Goal: Navigation & Orientation: Find specific page/section

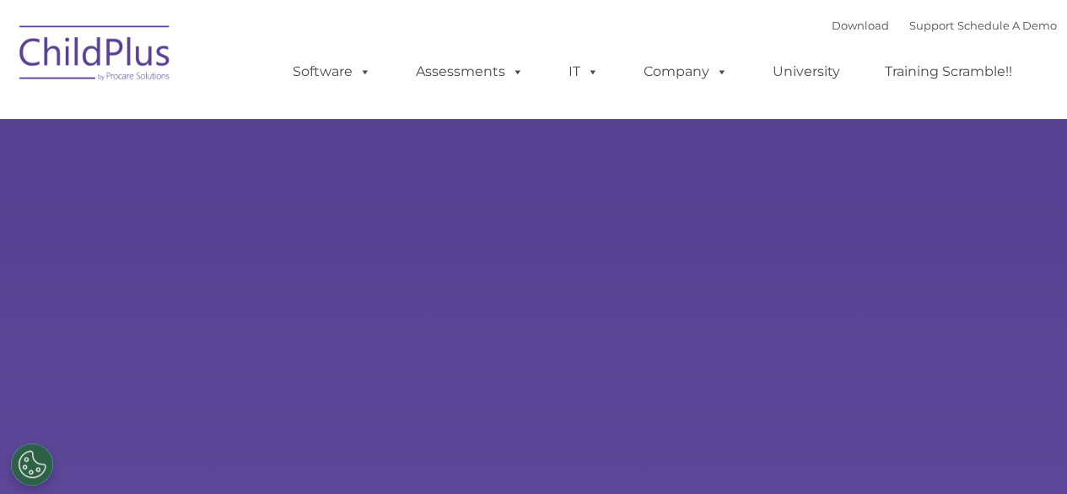
select select "MEDIUM"
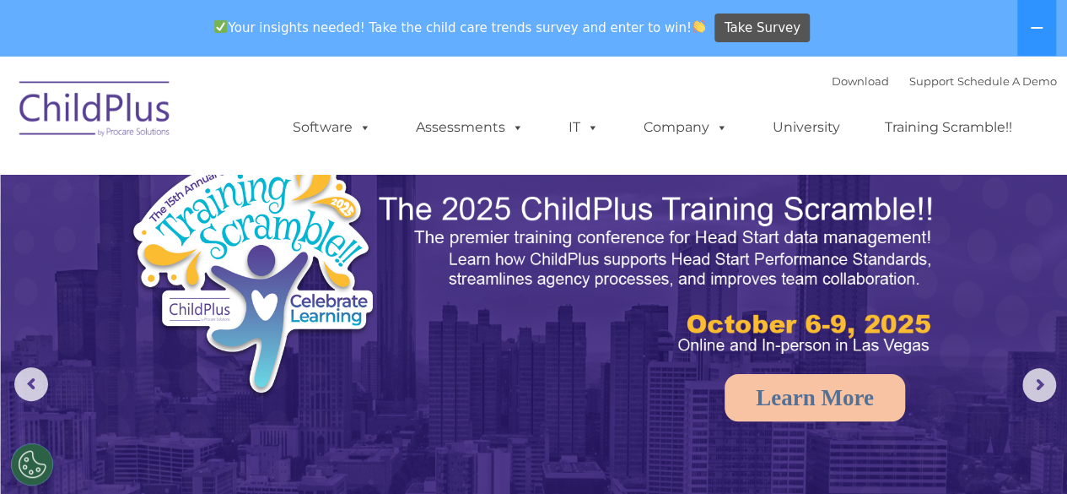
click at [557, 126] on link "IT" at bounding box center [584, 128] width 64 height 34
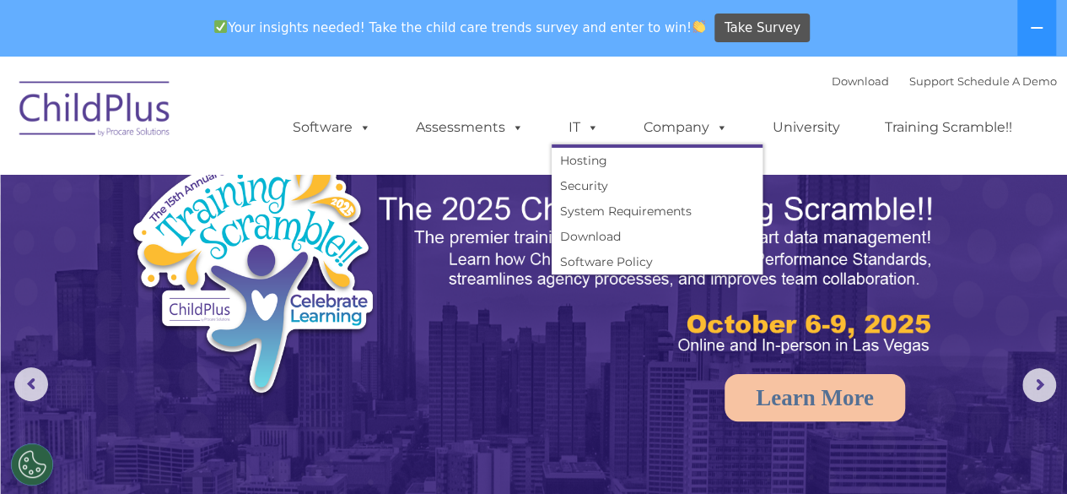
click at [427, 92] on div "Download Support | Schedule A Demo  MENU MENU Software ChildPlus: The original…" at bounding box center [658, 114] width 798 height 93
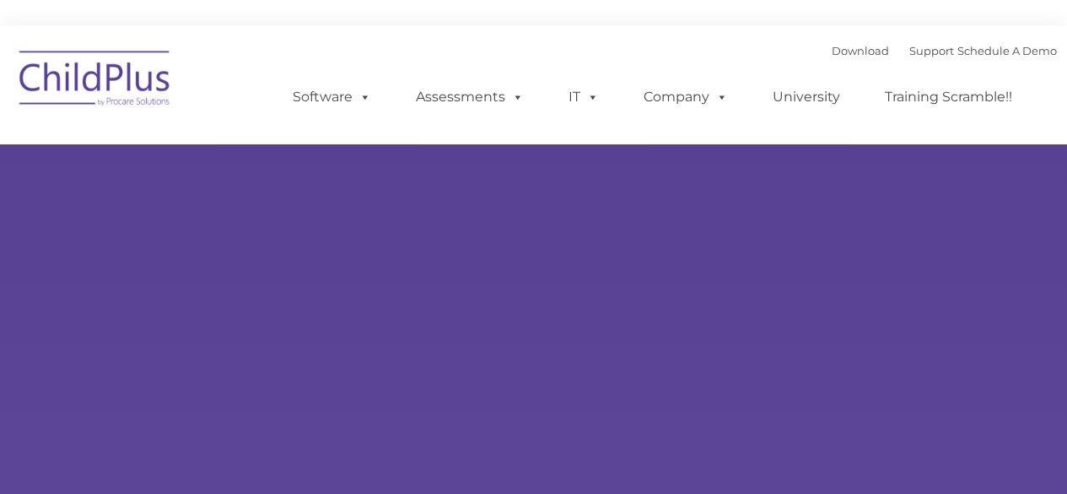
type input ""
select select "MEDIUM"
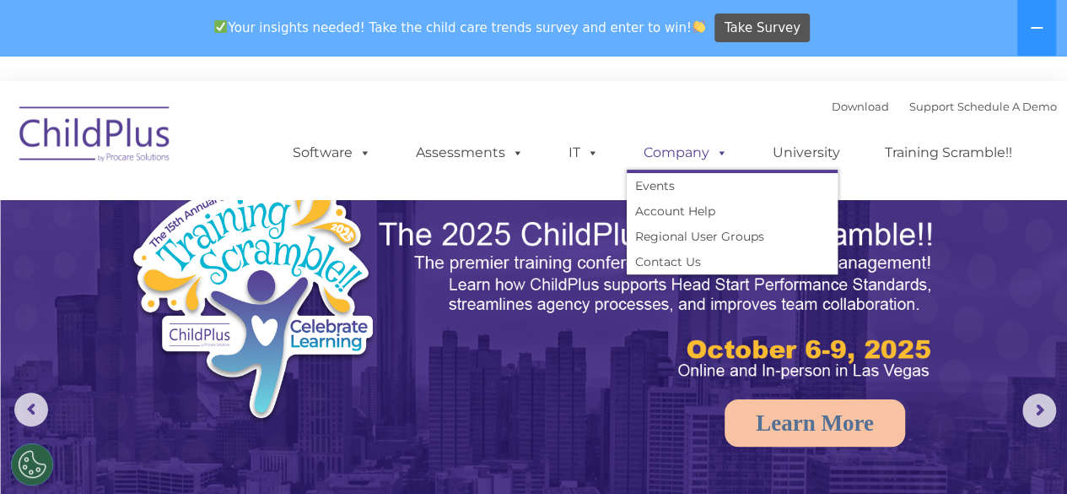
click at [702, 149] on link "Company" at bounding box center [686, 153] width 118 height 34
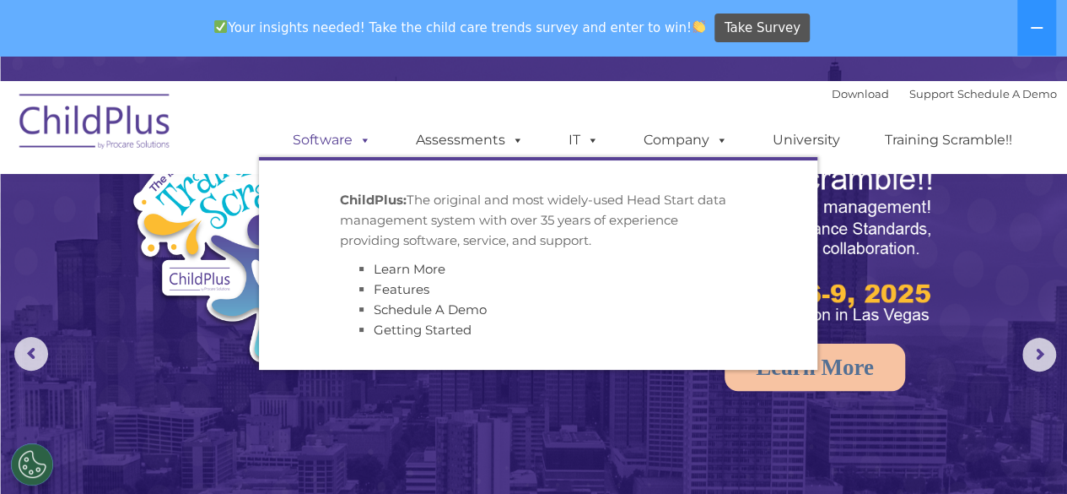
click at [351, 146] on link "Software" at bounding box center [332, 140] width 112 height 34
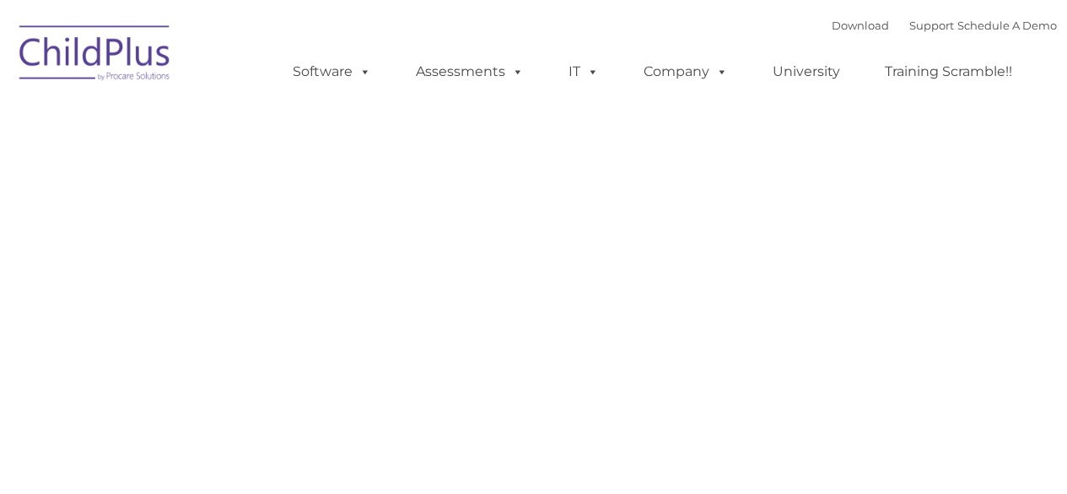
type input ""
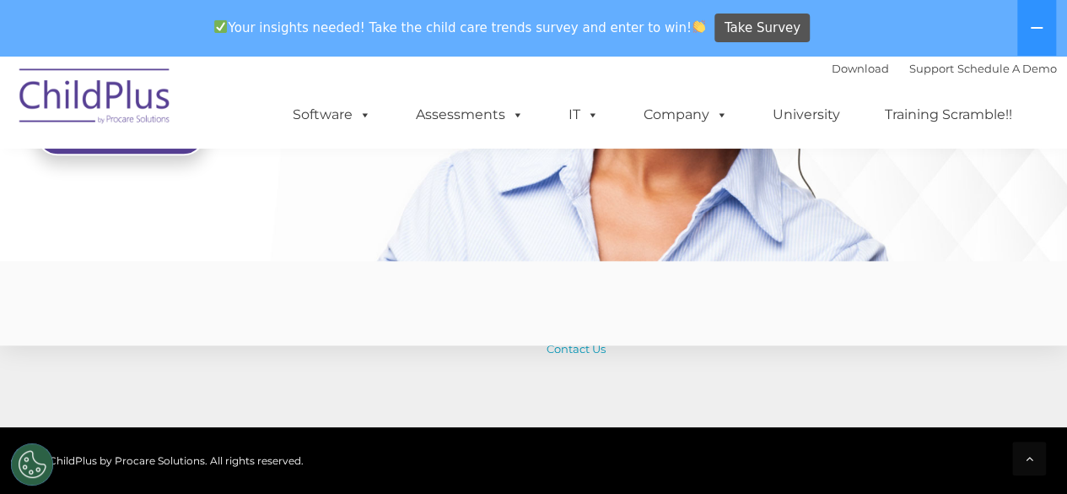
scroll to position [4338, 0]
